Goal: Navigation & Orientation: Find specific page/section

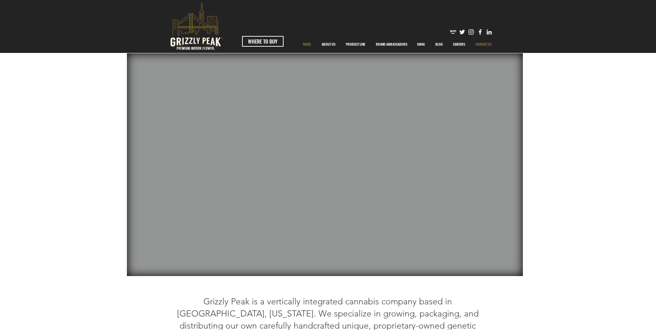
click at [485, 41] on p "CONTACT US" at bounding box center [483, 44] width 23 height 17
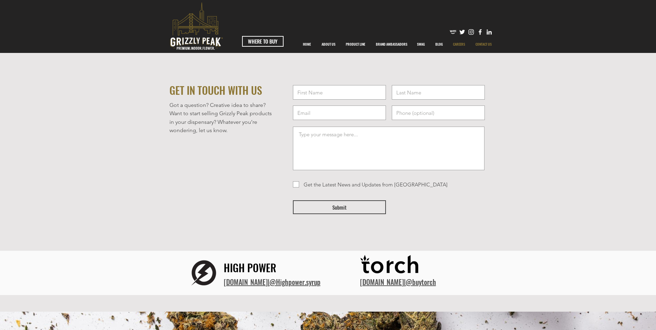
click at [463, 44] on p "CAREERS" at bounding box center [459, 44] width 19 height 17
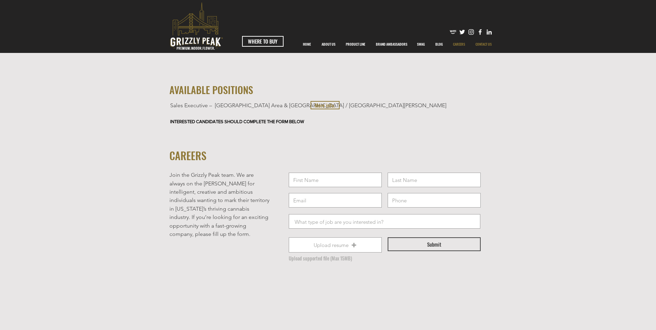
click at [488, 47] on p "CONTACT US" at bounding box center [483, 44] width 23 height 17
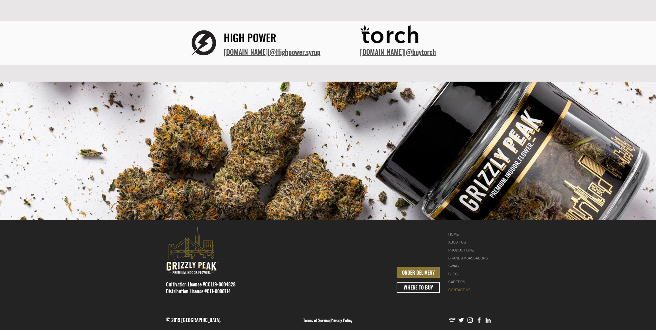
scroll to position [235, 0]
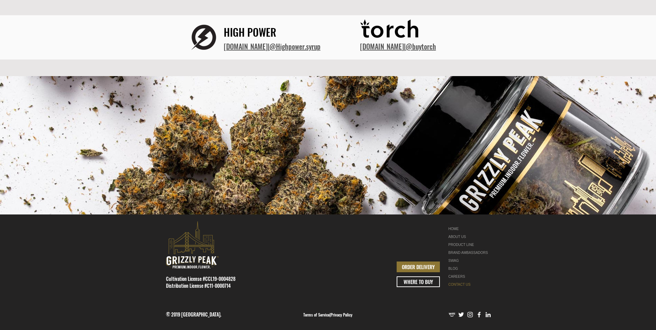
drag, startPoint x: 235, startPoint y: 286, endPoint x: 207, endPoint y: 288, distance: 27.7
click at [207, 288] on h2 "Cultivation License #CCL19-0004828 Distribution License #C11-0000714" at bounding box center [207, 281] width 82 height 13
copy span "C11-0000714"
click at [252, 277] on div at bounding box center [328, 271] width 656 height 115
drag, startPoint x: 243, startPoint y: 288, endPoint x: 206, endPoint y: 287, distance: 37.7
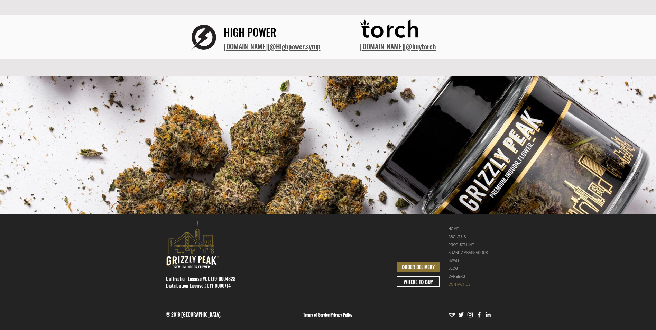
click at [206, 287] on h2 "Cultivation License #CCL19-0004828 Distribution License #C11-0000714" at bounding box center [207, 281] width 82 height 13
copy span "C11-0000714"
click at [385, 302] on div at bounding box center [328, 271] width 656 height 115
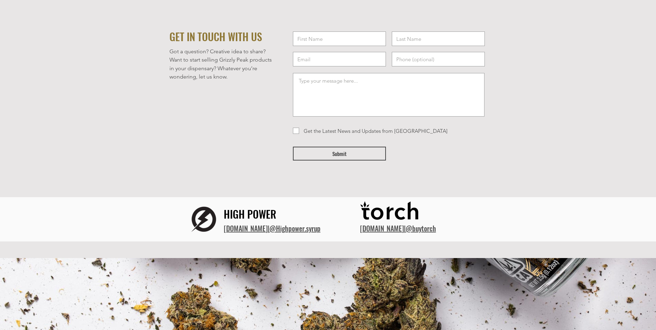
scroll to position [0, 0]
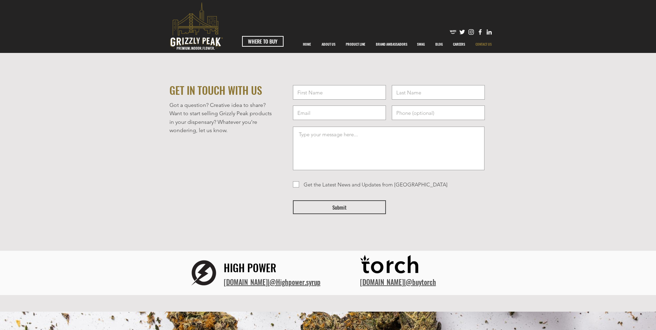
click at [204, 49] on icon "premium-indoor-flower" at bounding box center [196, 25] width 53 height 47
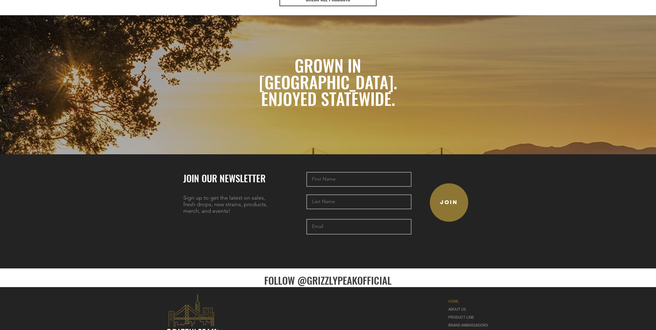
scroll to position [1517, 0]
